Goal: Find specific page/section: Find specific page/section

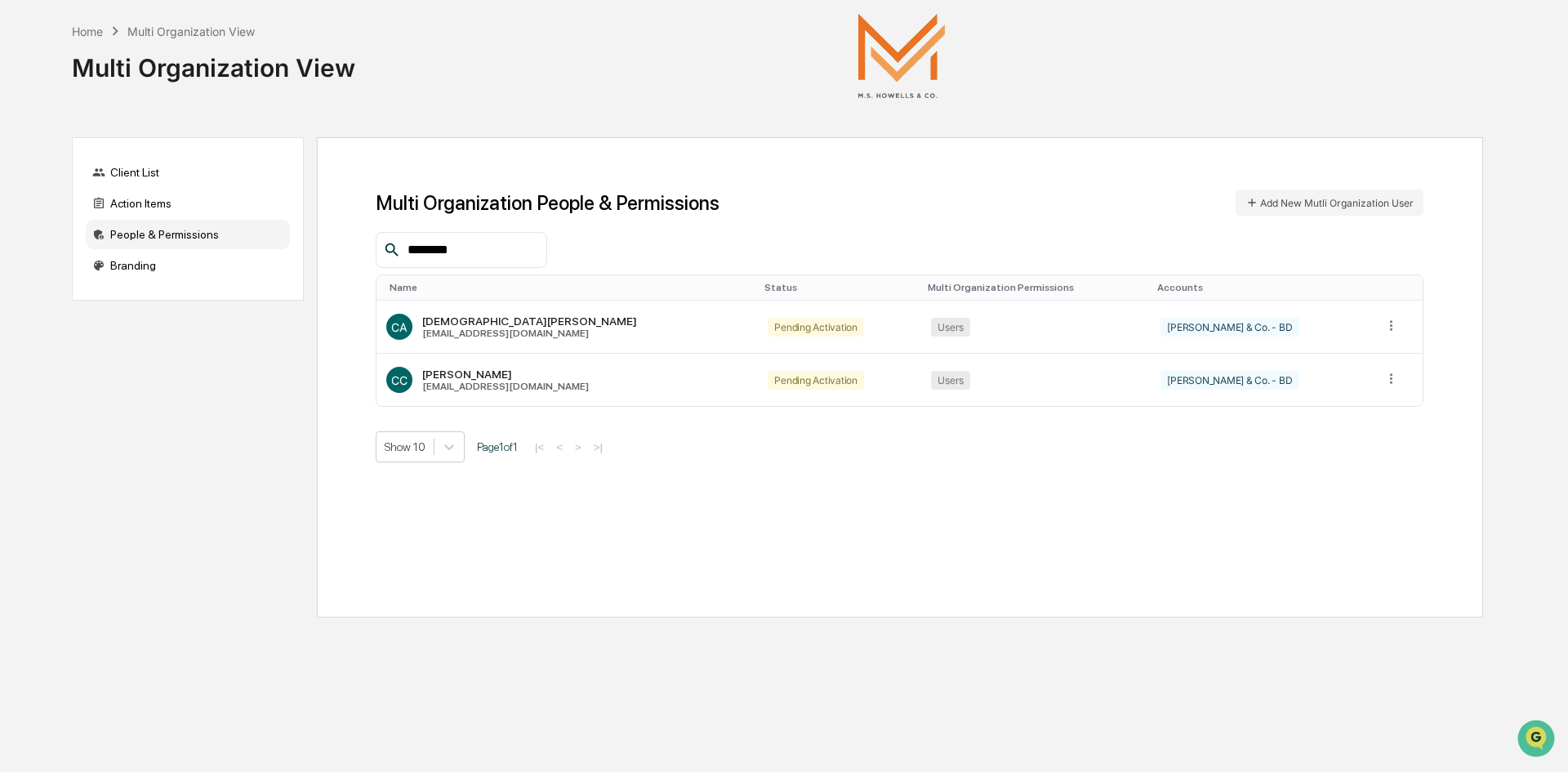
click at [502, 250] on input "********" at bounding box center [470, 250] width 139 height 21
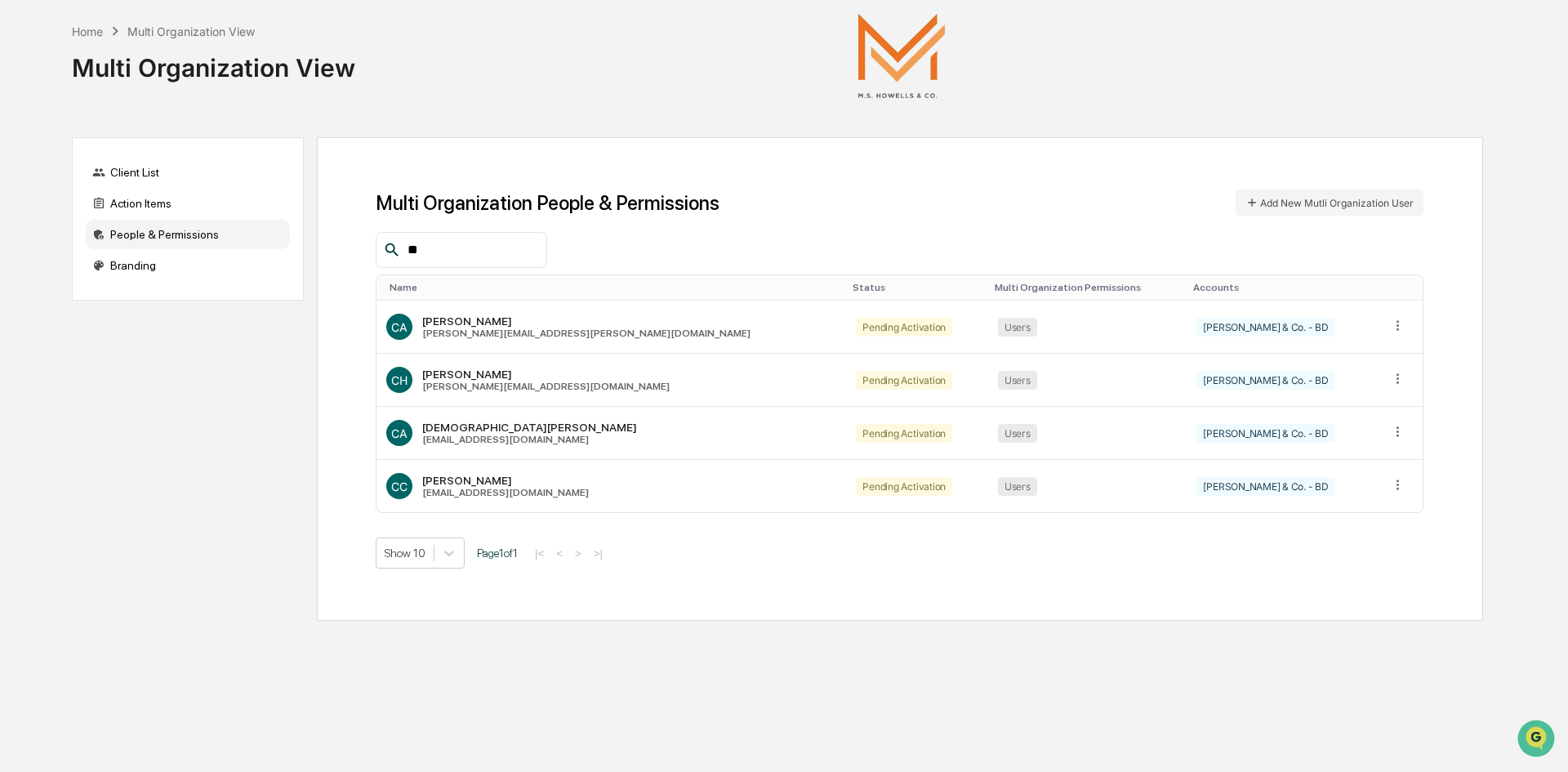
type input "*"
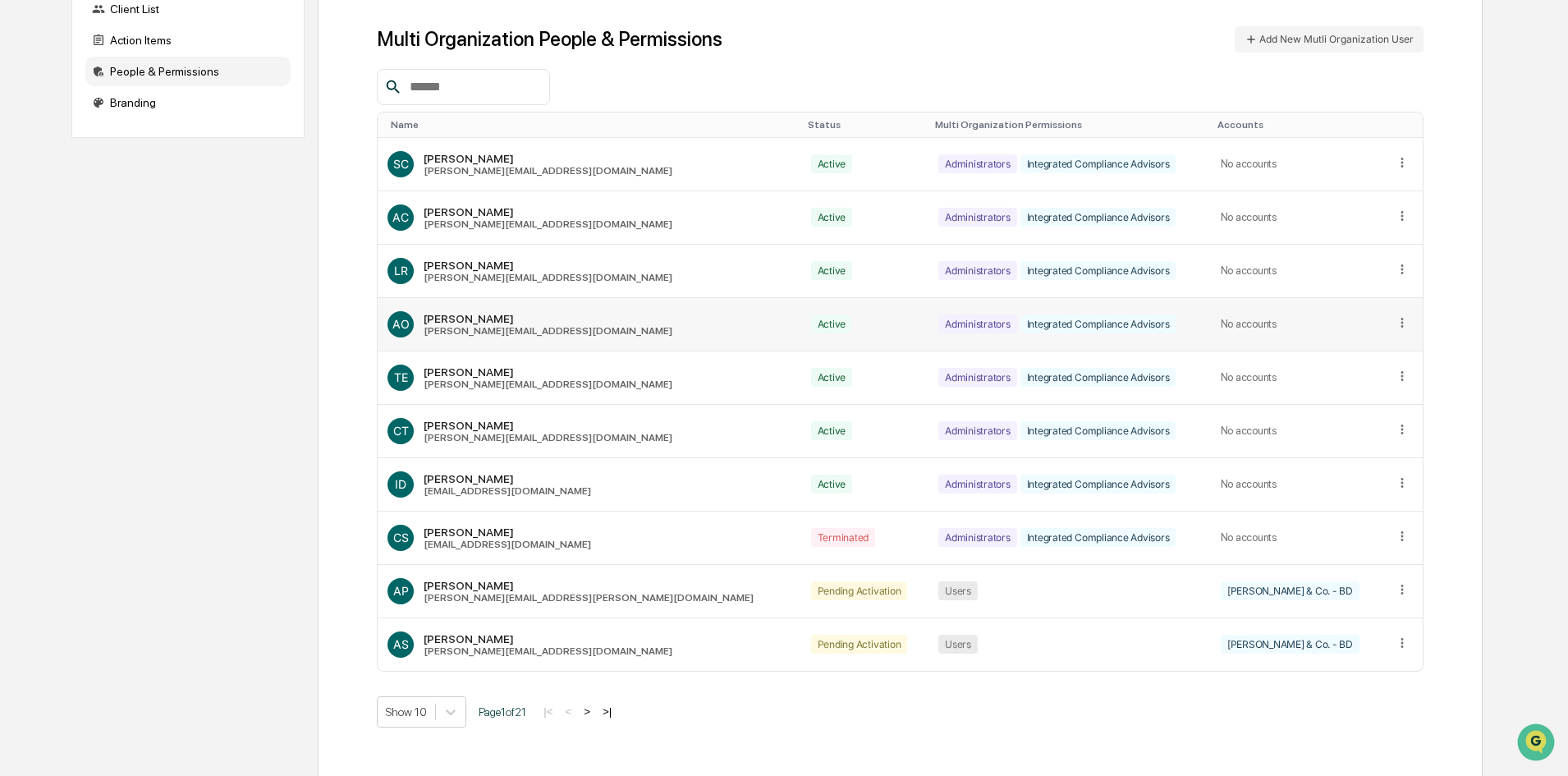
scroll to position [168, 0]
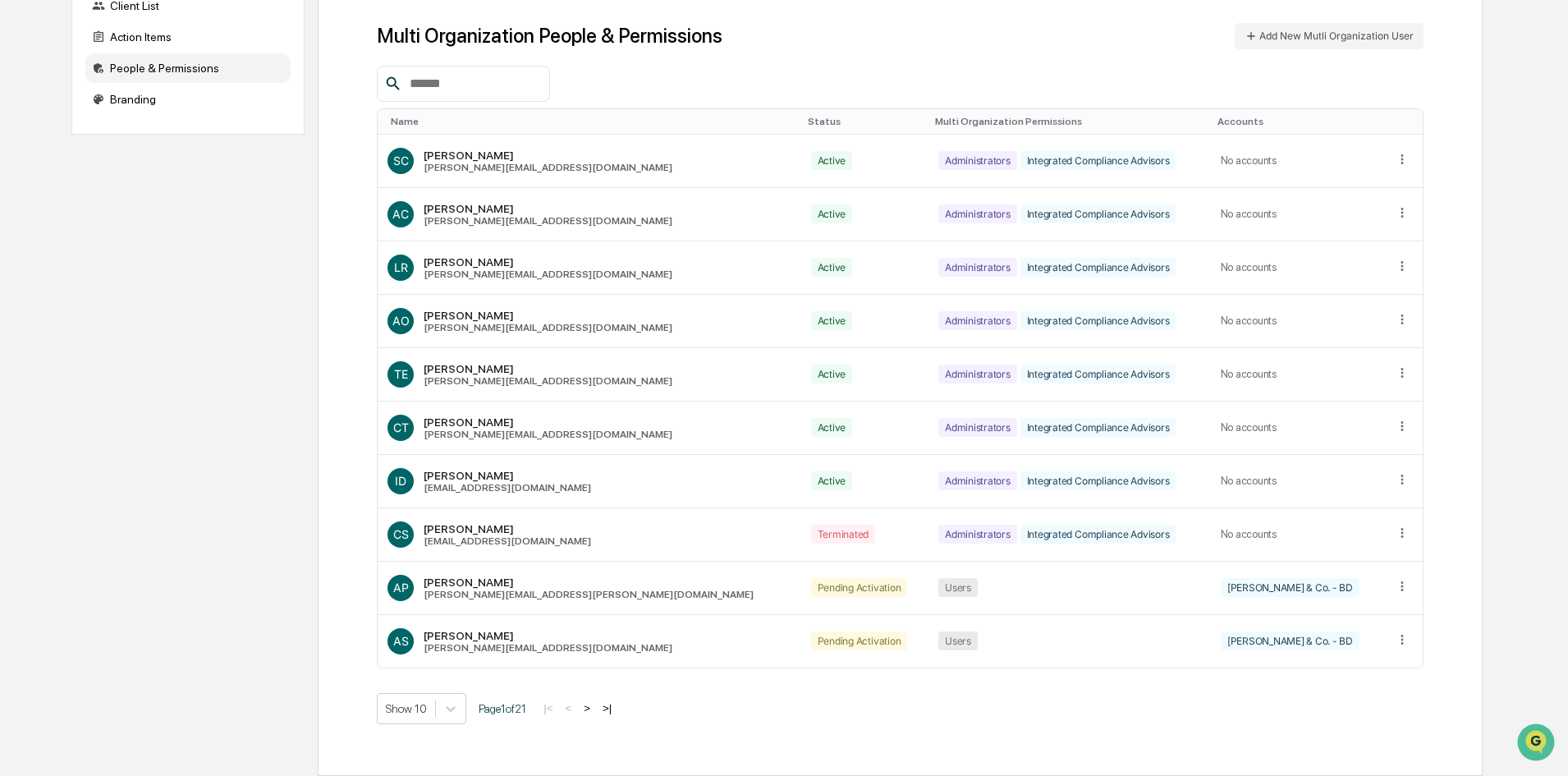
click at [595, 710] on button ">" at bounding box center [587, 708] width 16 height 14
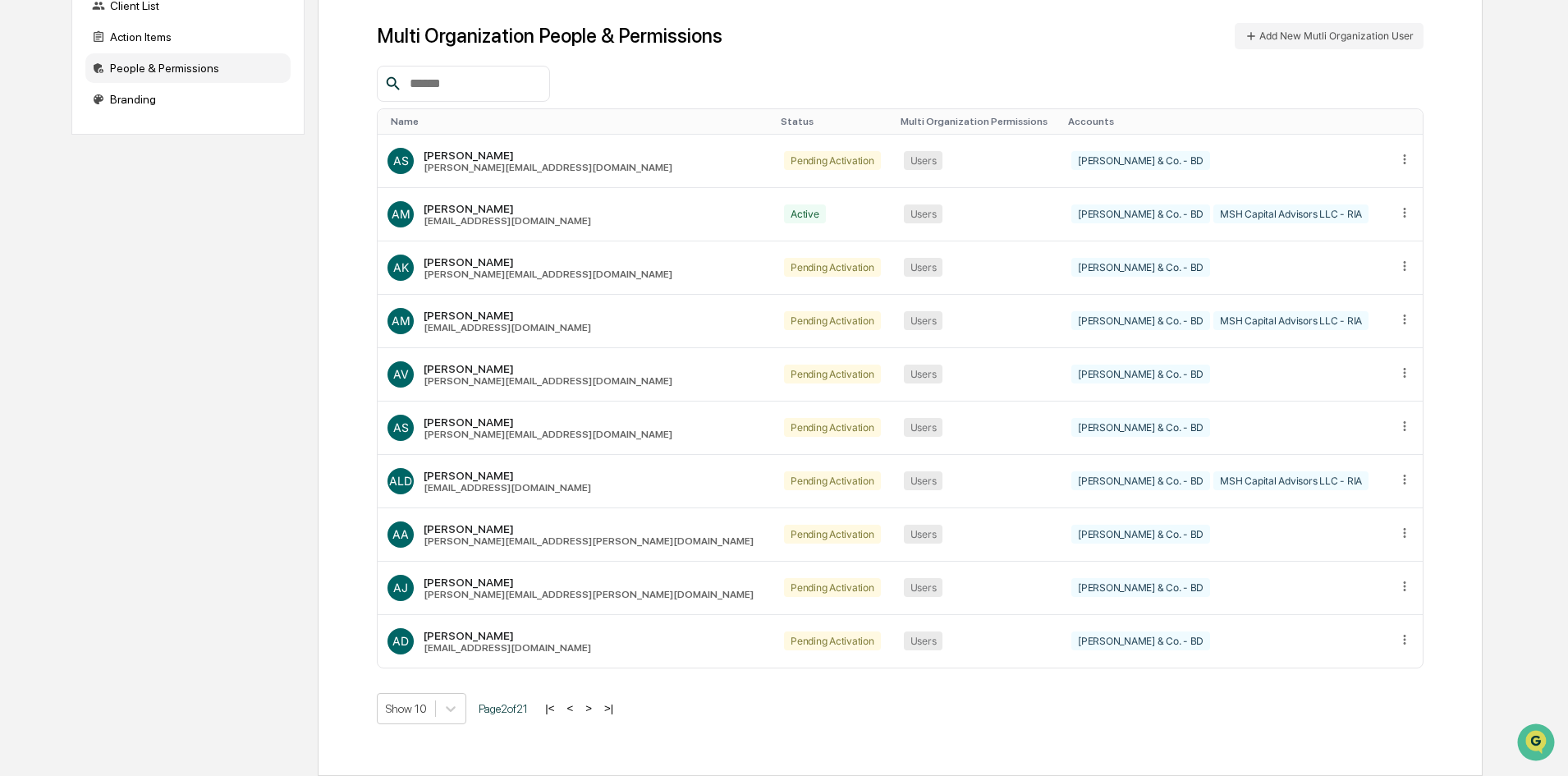
click at [595, 710] on button ">" at bounding box center [588, 708] width 16 height 14
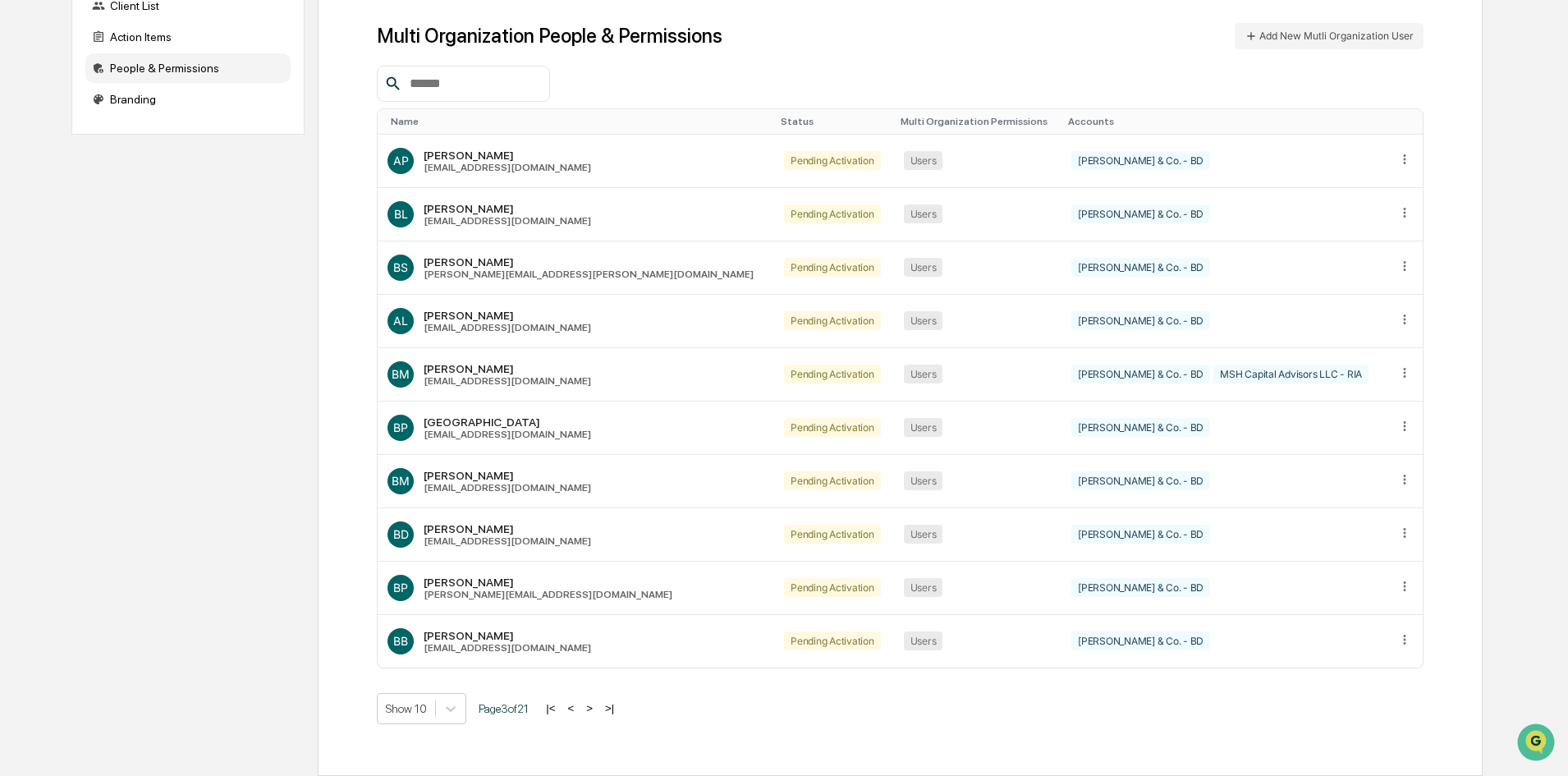
click at [595, 710] on button ">" at bounding box center [589, 708] width 16 height 14
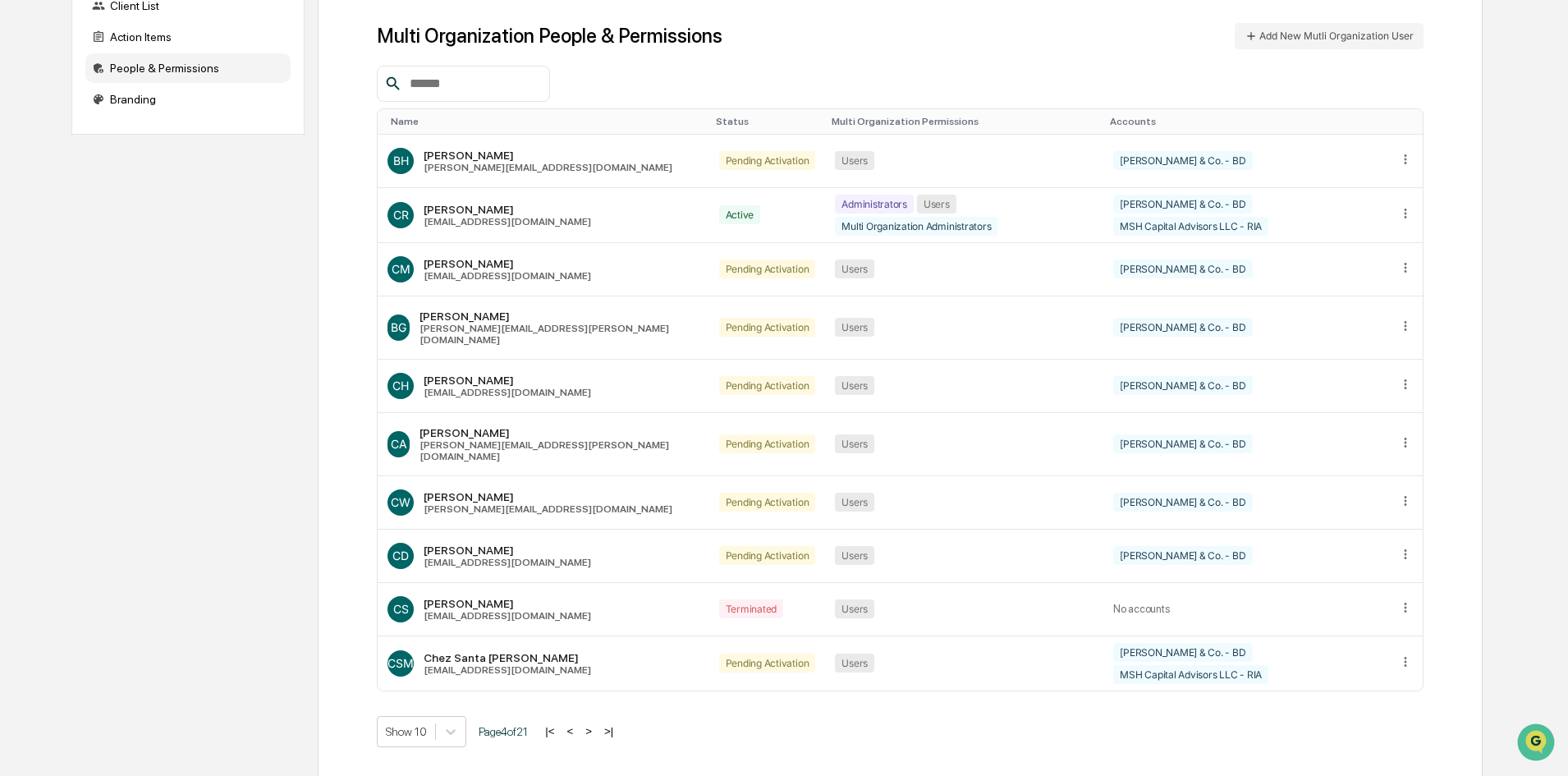
click at [595, 724] on button ">" at bounding box center [588, 731] width 16 height 14
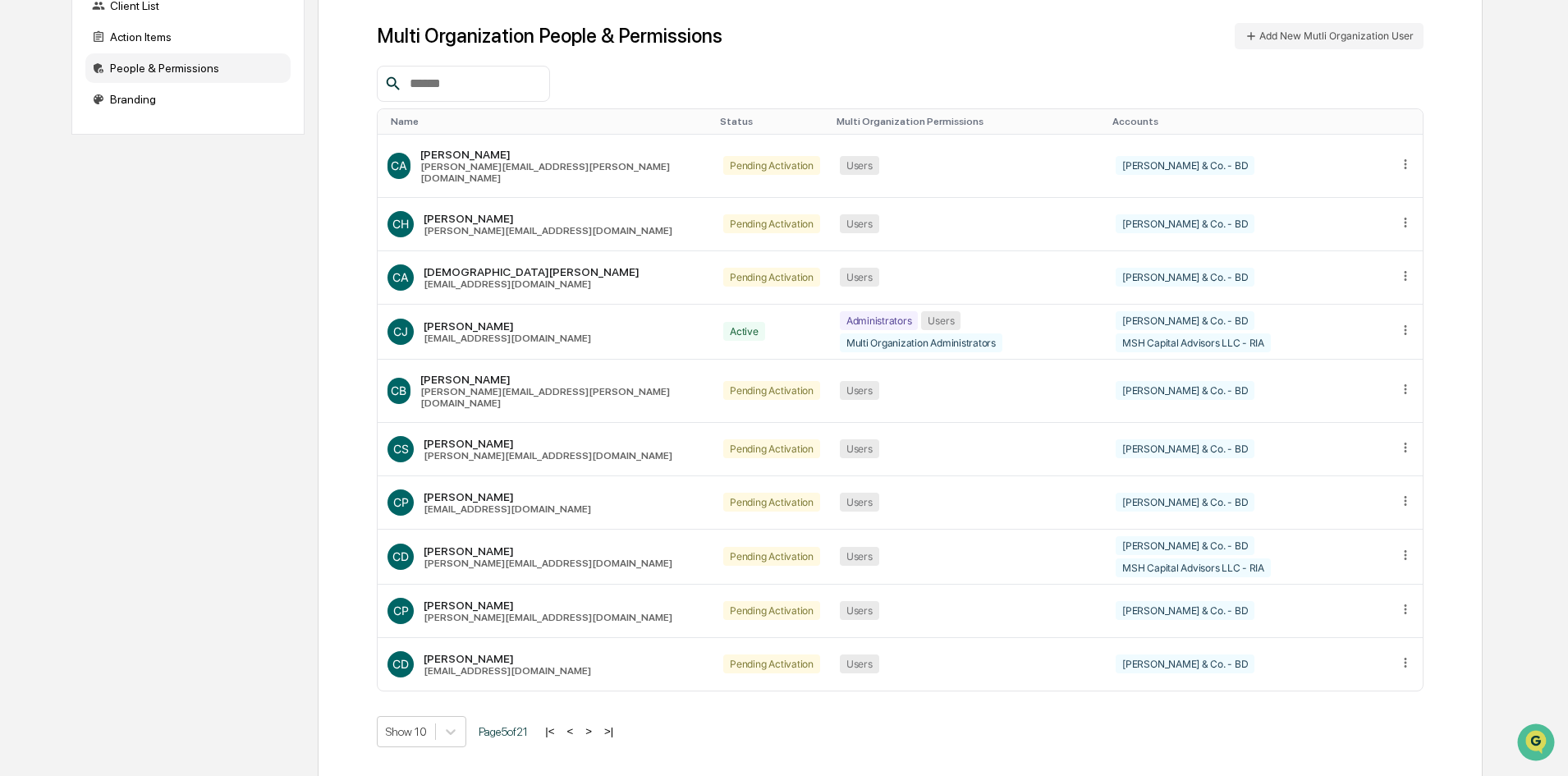
click at [595, 724] on button ">" at bounding box center [588, 731] width 16 height 14
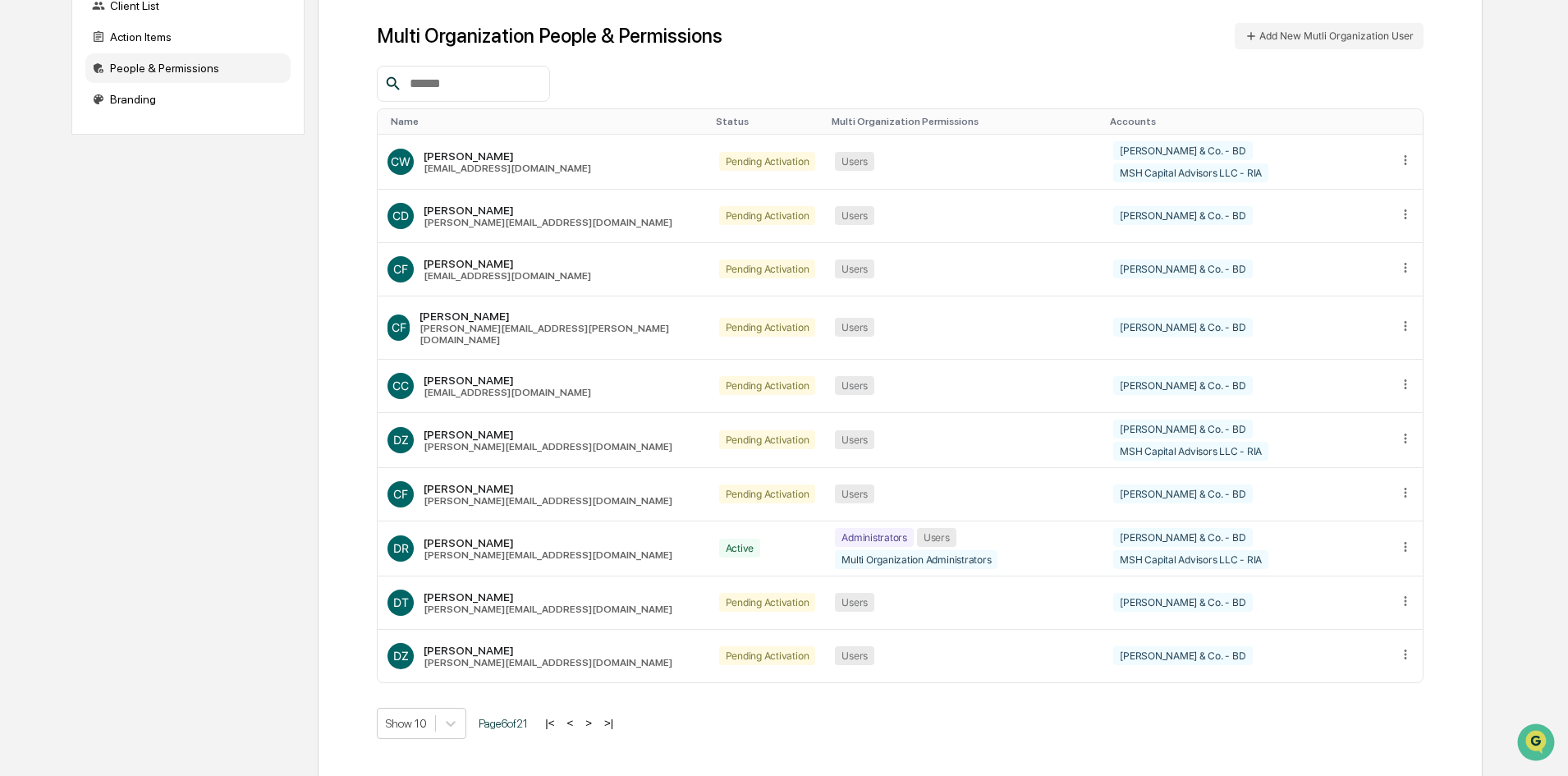
click at [595, 716] on button ">" at bounding box center [588, 723] width 16 height 14
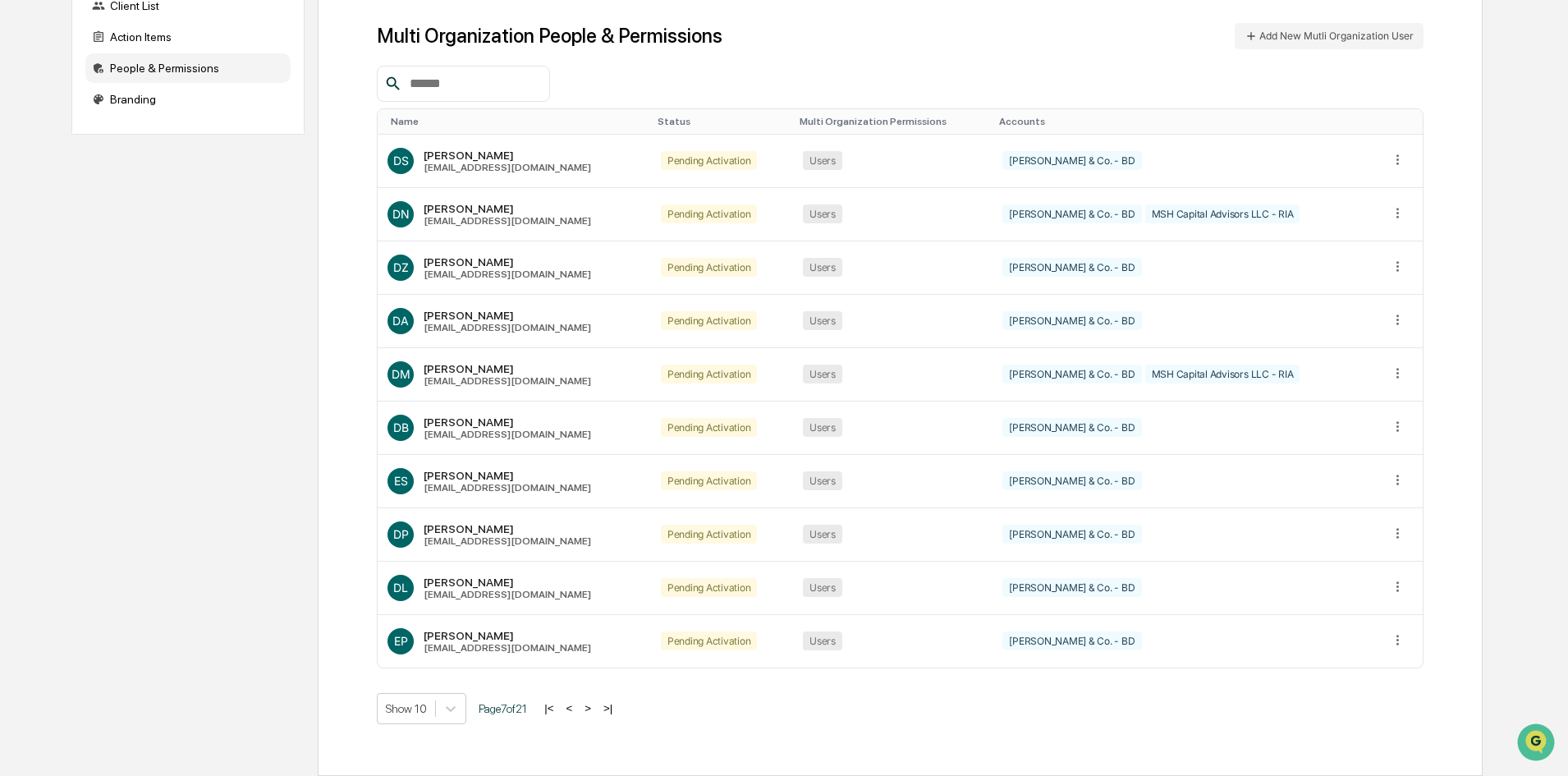
click at [595, 710] on button ">" at bounding box center [587, 708] width 16 height 14
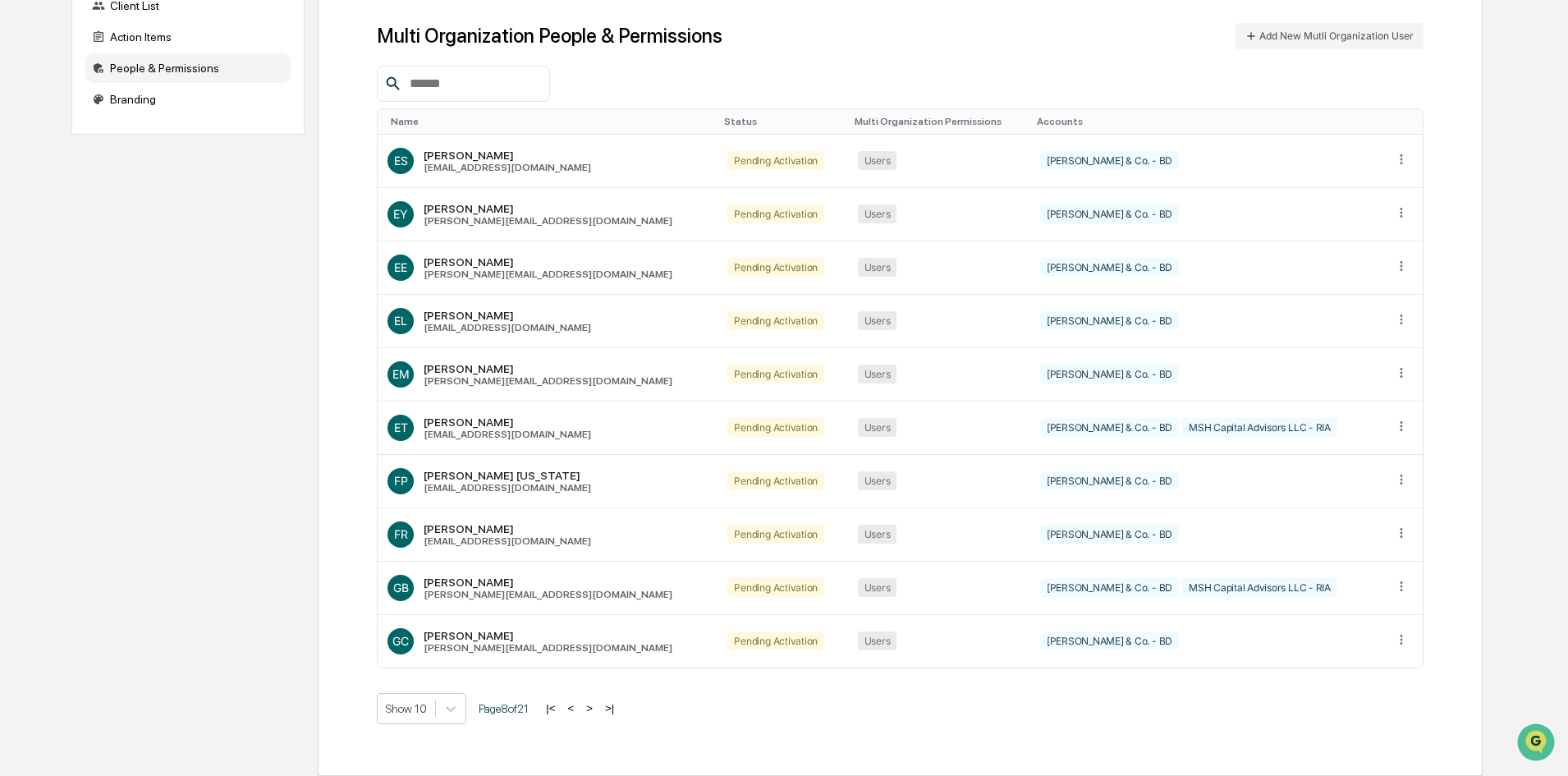
click at [595, 710] on button ">" at bounding box center [589, 708] width 16 height 14
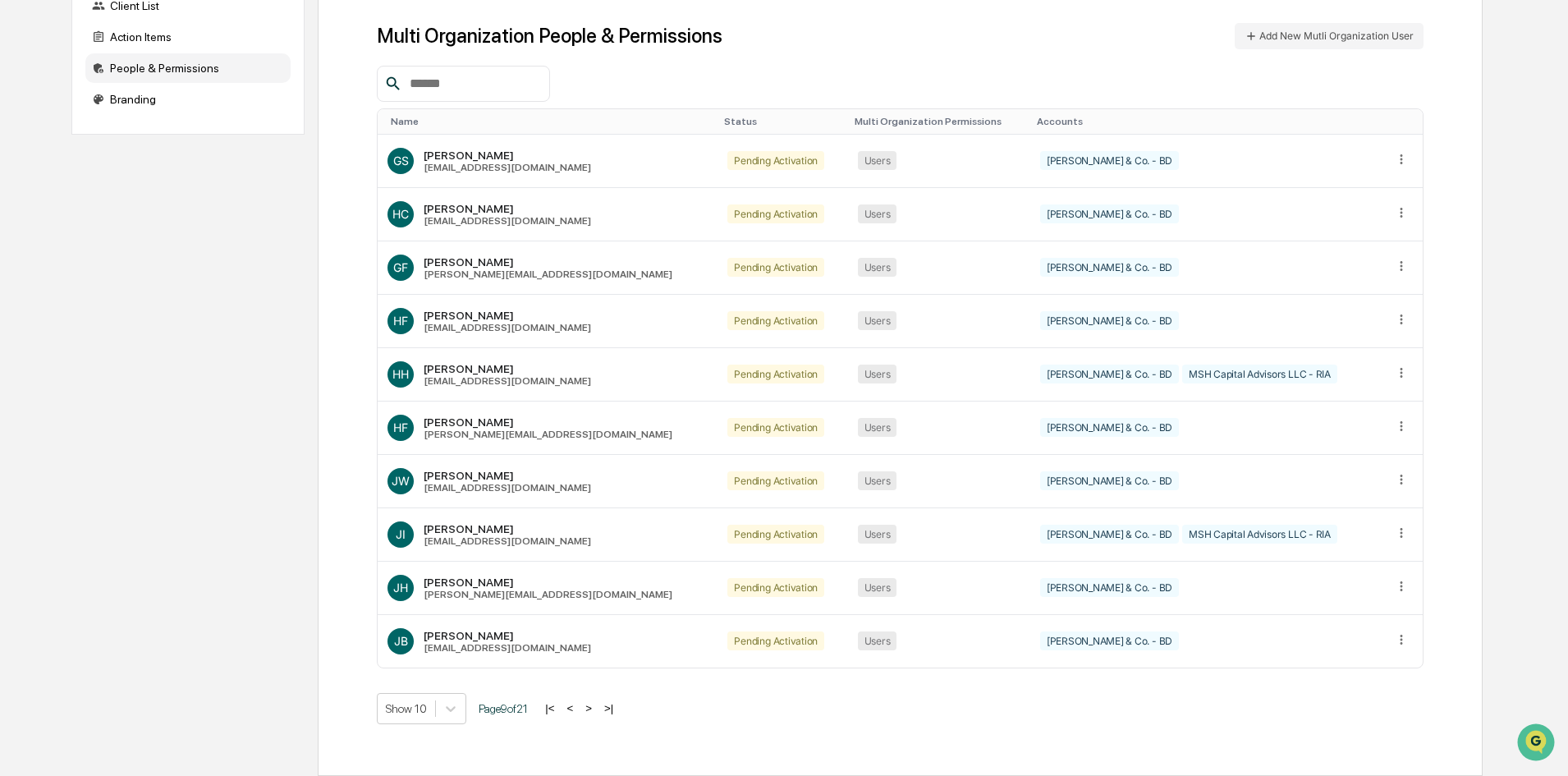
click at [595, 710] on button ">" at bounding box center [588, 708] width 16 height 14
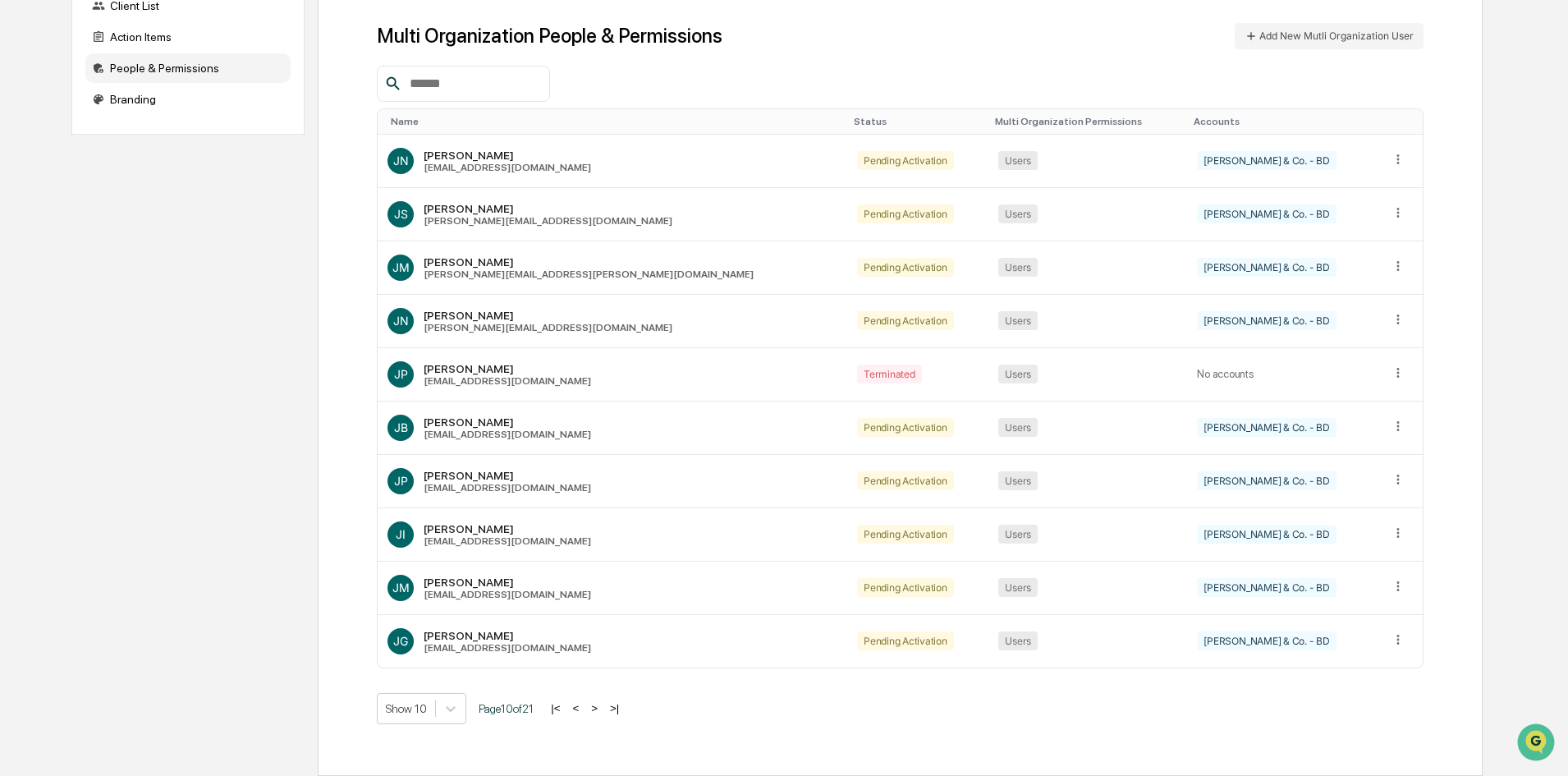
click at [595, 710] on button ">" at bounding box center [594, 708] width 16 height 14
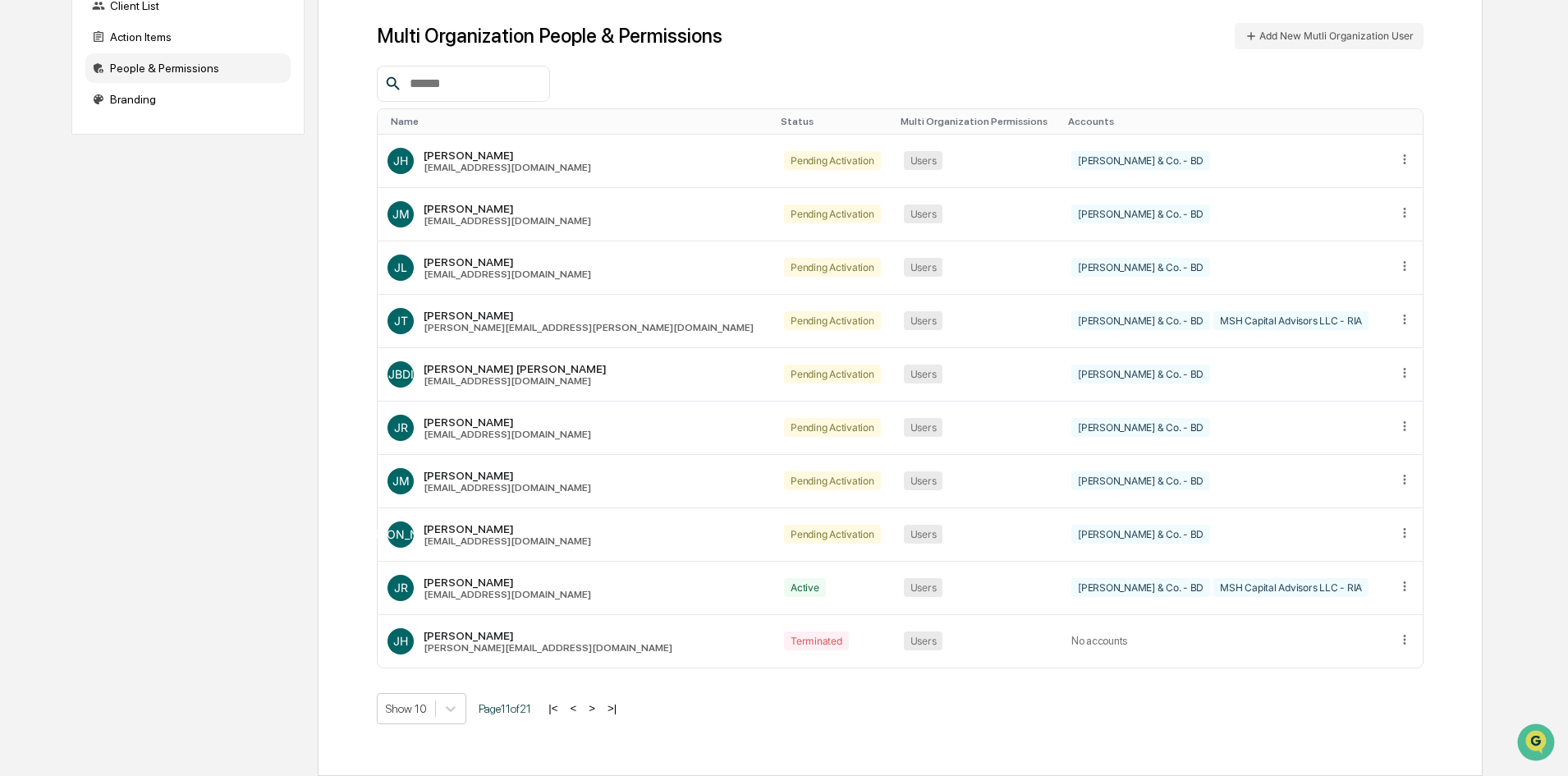
click at [595, 710] on button ">" at bounding box center [592, 708] width 16 height 14
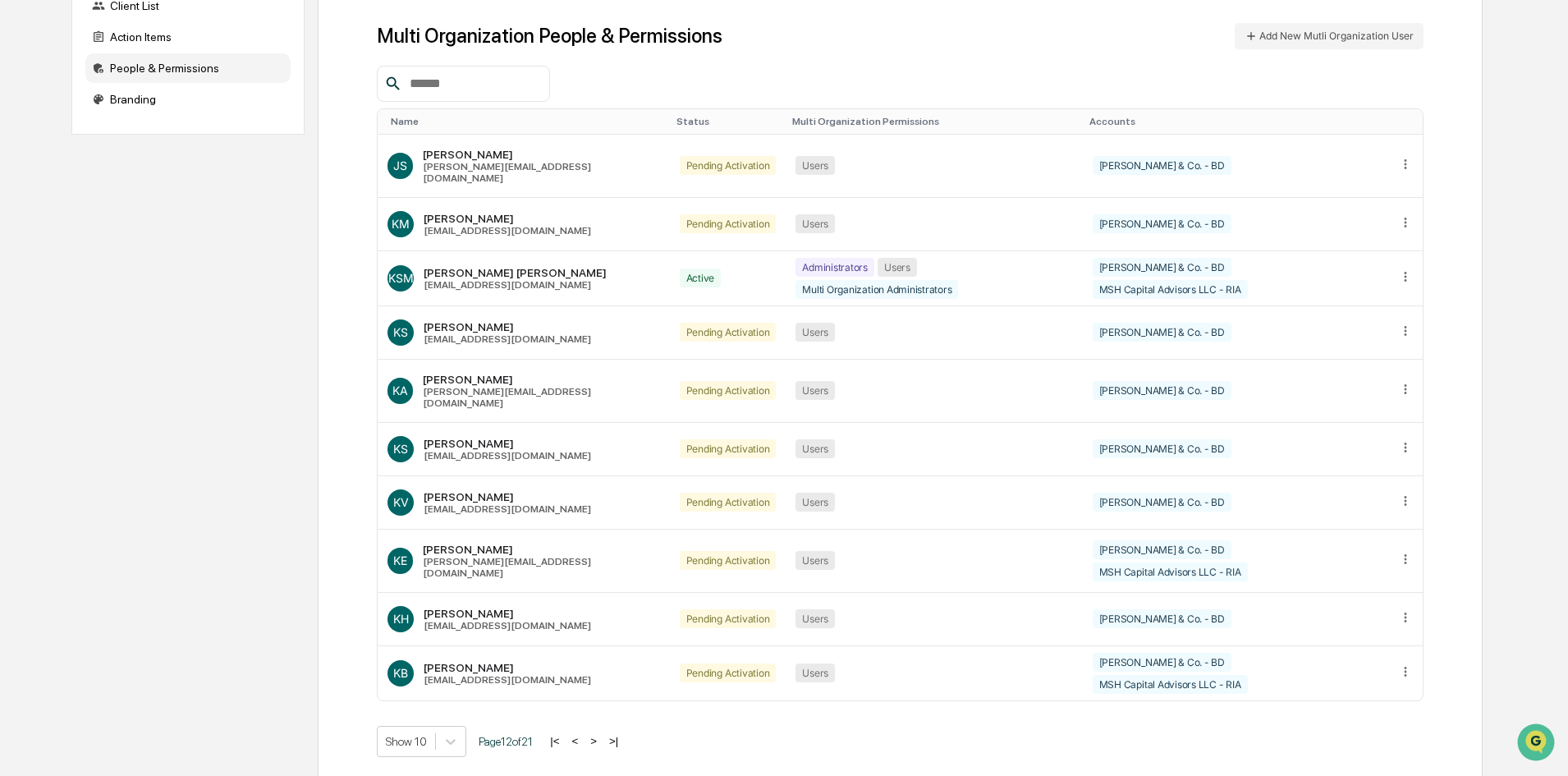
click at [595, 734] on button ">" at bounding box center [594, 741] width 16 height 14
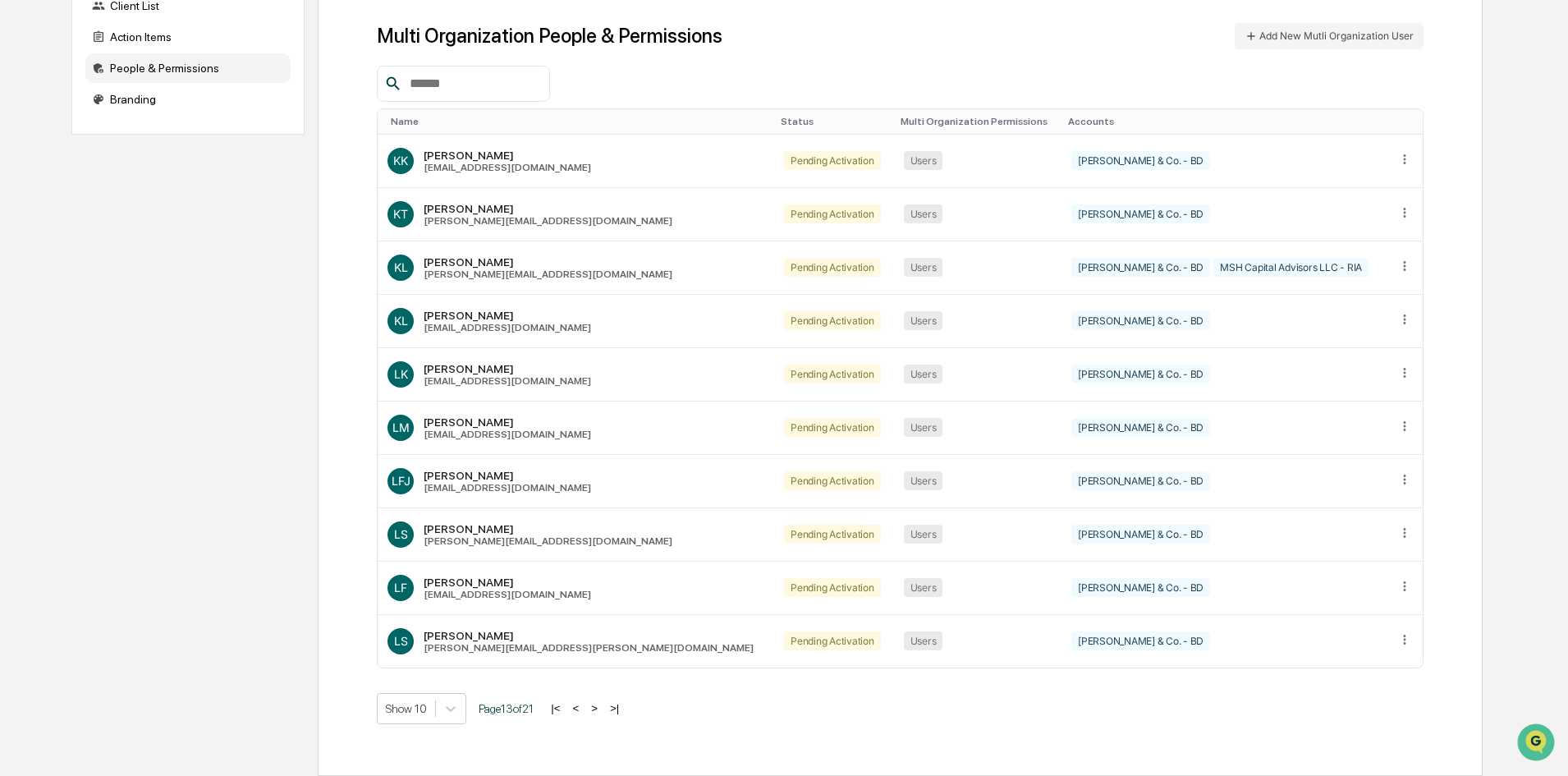
click at [595, 710] on button ">" at bounding box center [594, 708] width 16 height 14
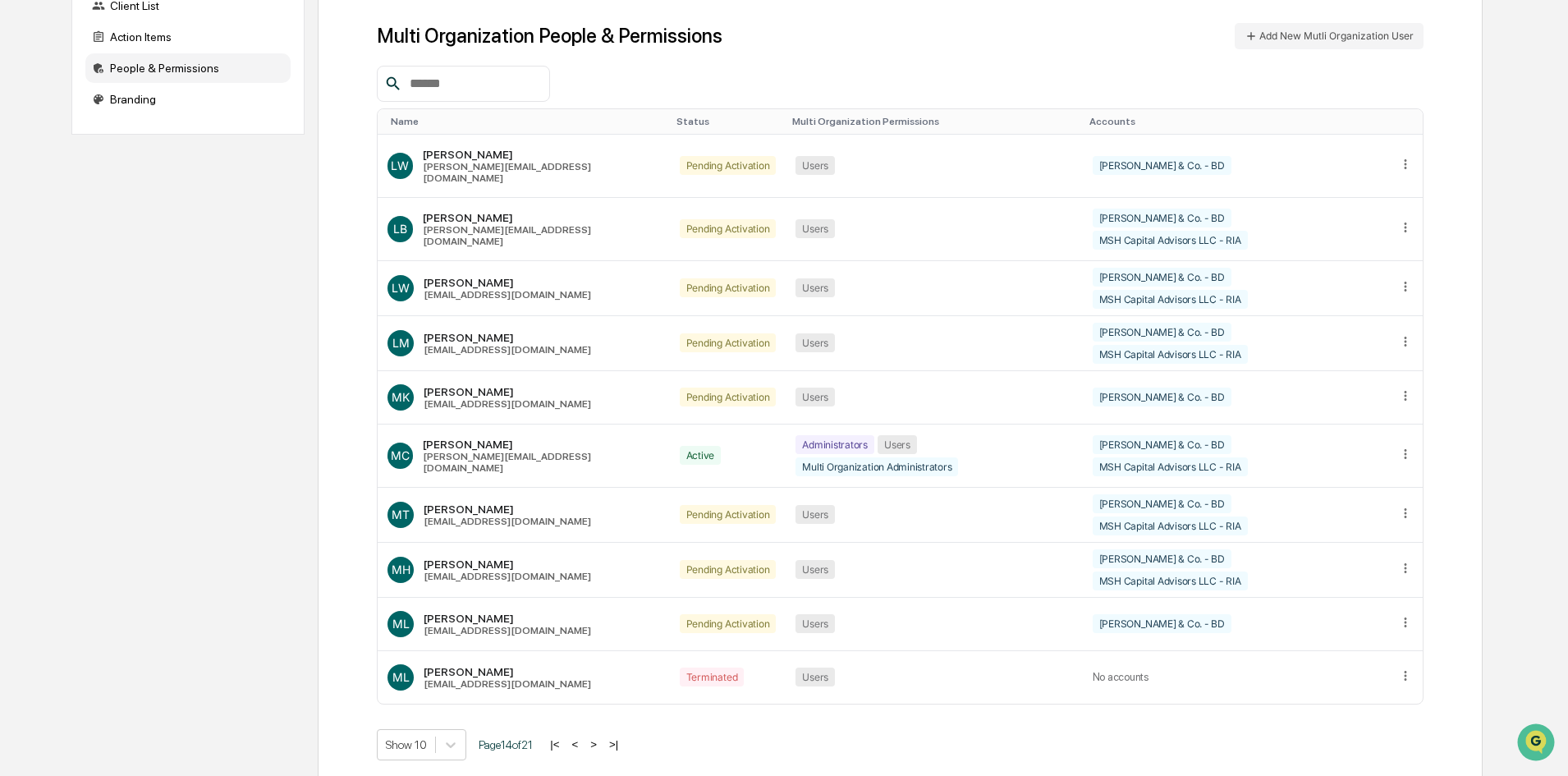
click at [595, 738] on button ">" at bounding box center [594, 745] width 16 height 14
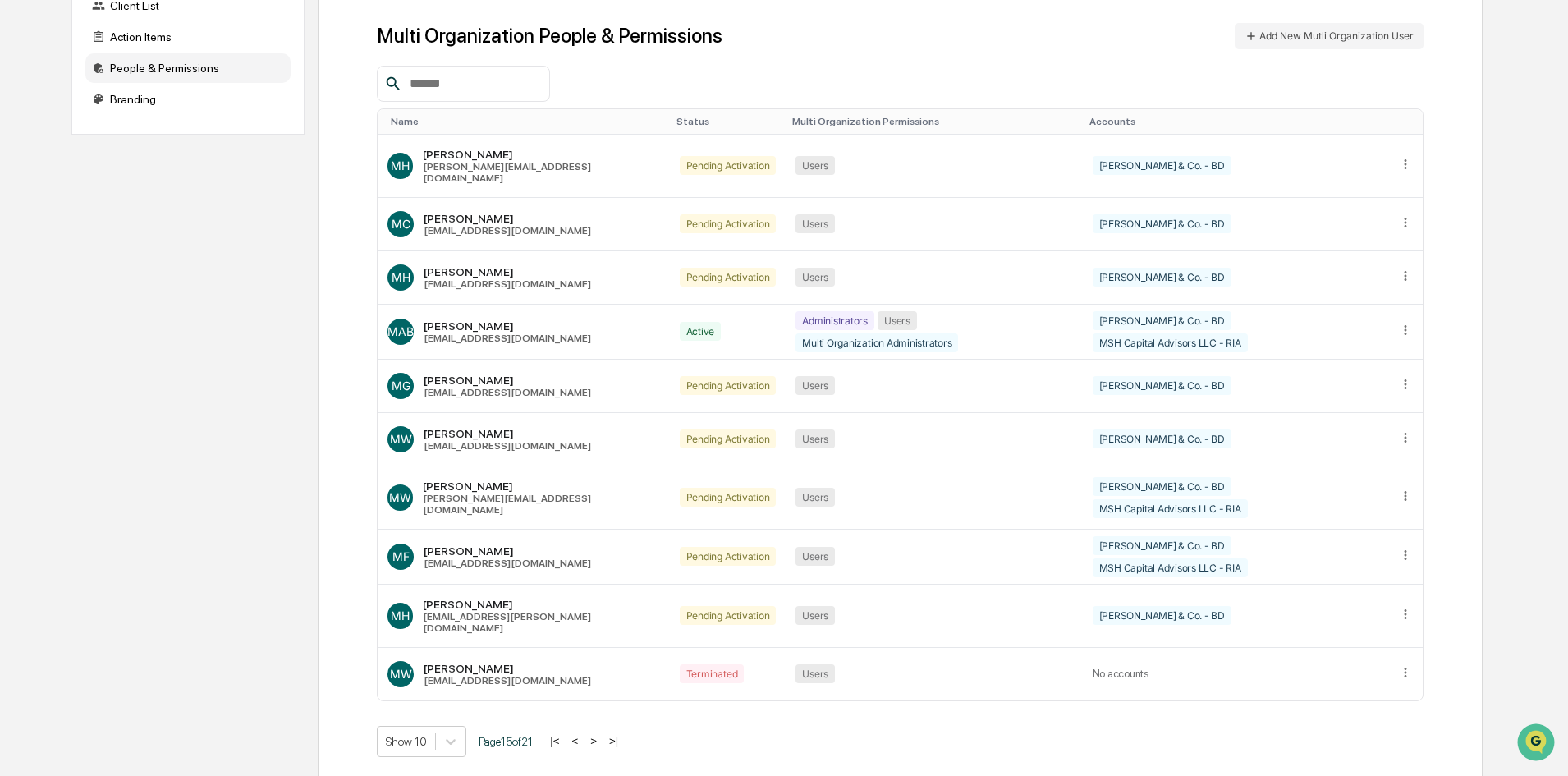
click at [595, 734] on button ">" at bounding box center [594, 741] width 16 height 14
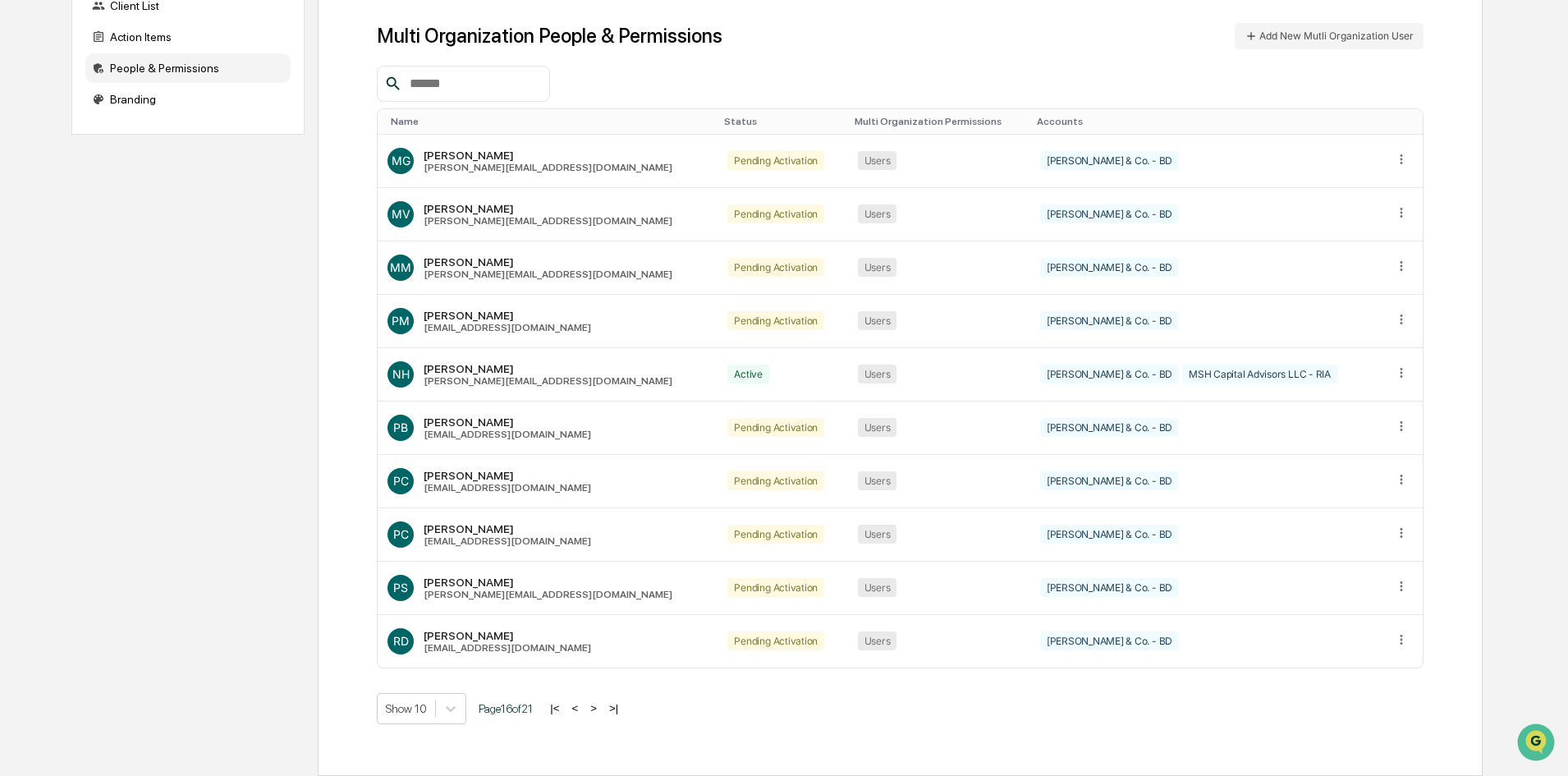
click at [595, 710] on button ">" at bounding box center [594, 708] width 16 height 14
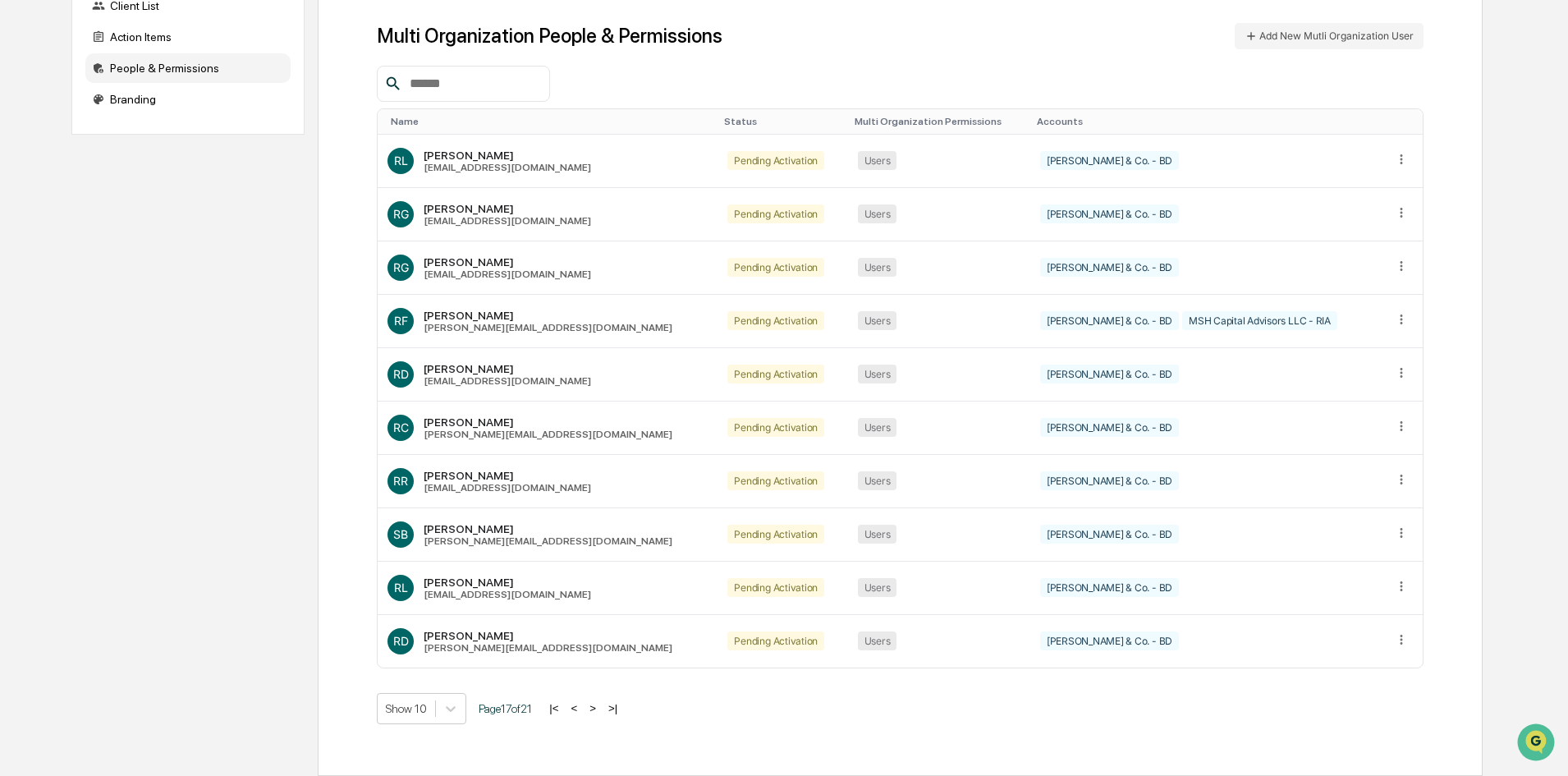
click at [595, 710] on button ">" at bounding box center [593, 708] width 16 height 14
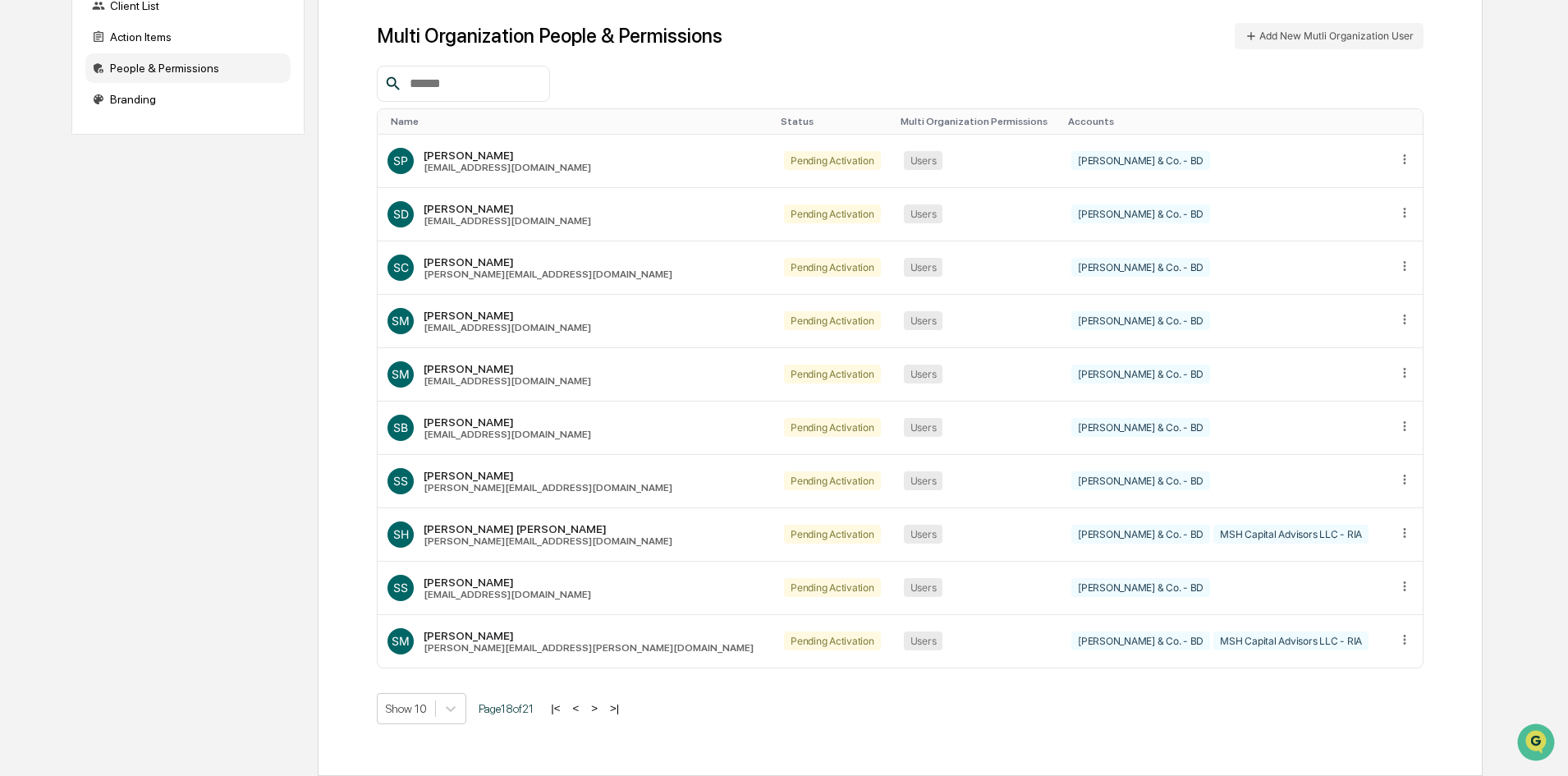
click at [595, 710] on button ">" at bounding box center [594, 708] width 16 height 14
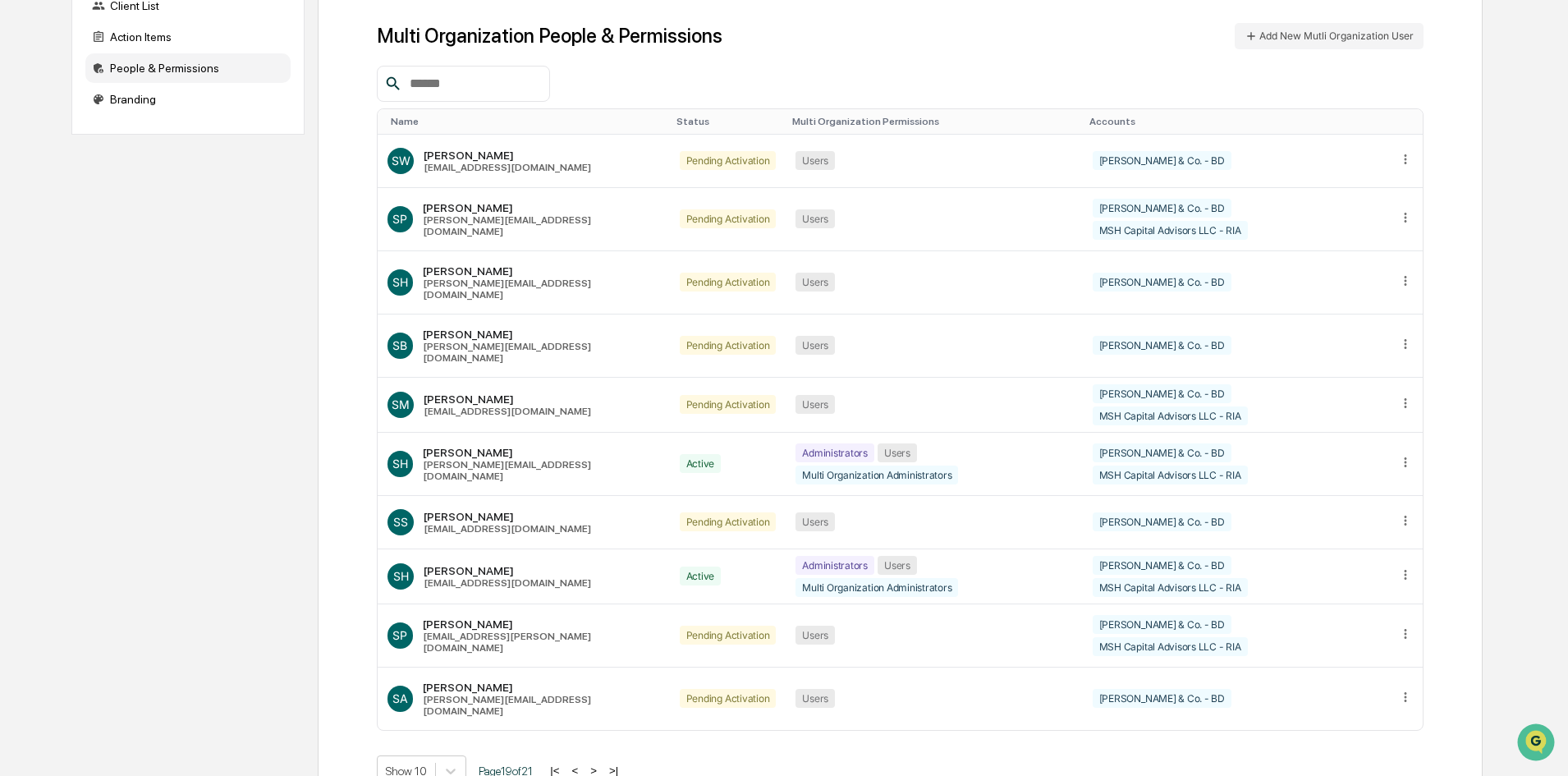
click at [595, 764] on button ">" at bounding box center [594, 771] width 16 height 14
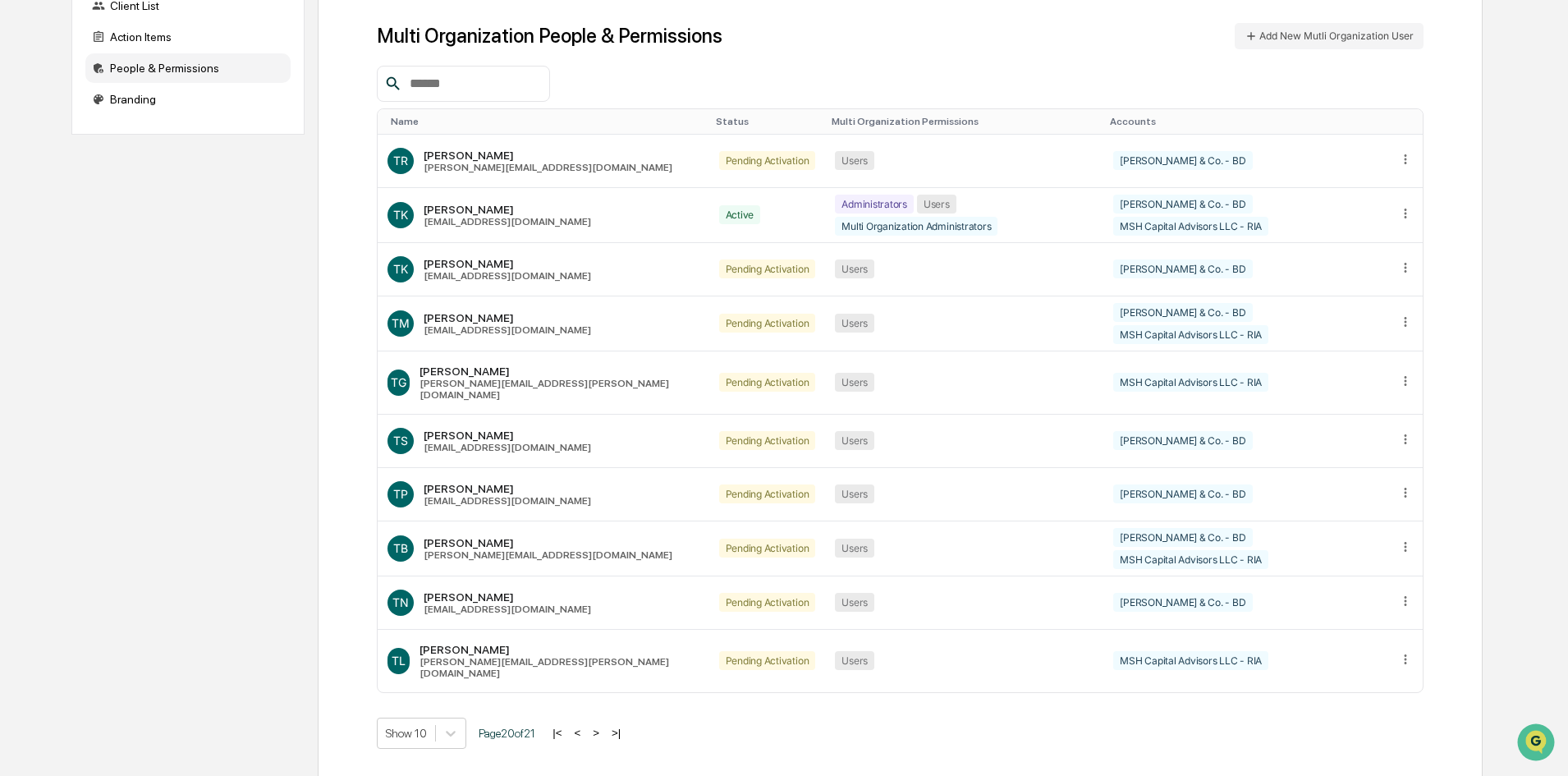
click at [595, 726] on button ">" at bounding box center [595, 733] width 16 height 14
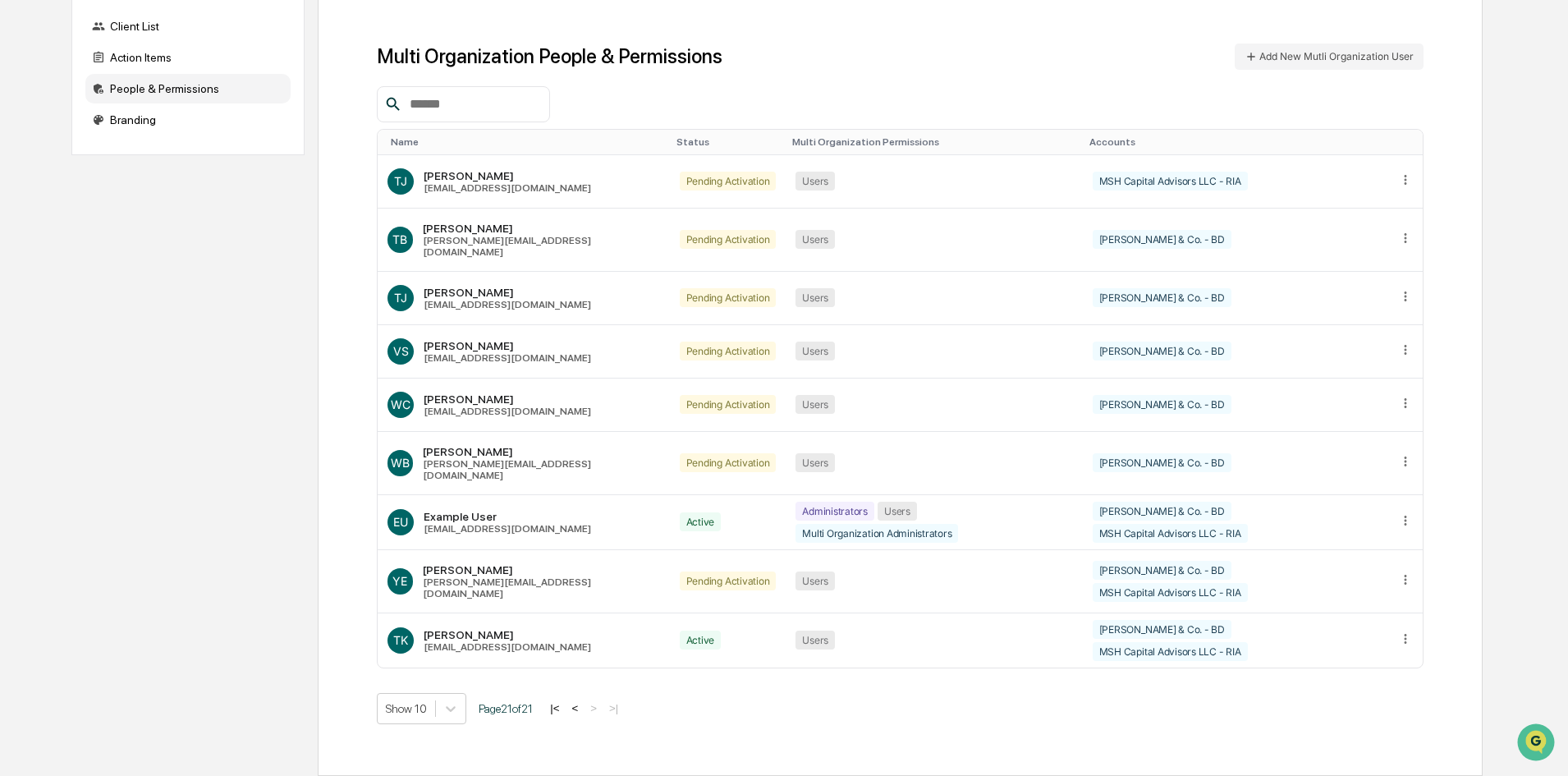
scroll to position [114, 0]
